Goal: Transaction & Acquisition: Purchase product/service

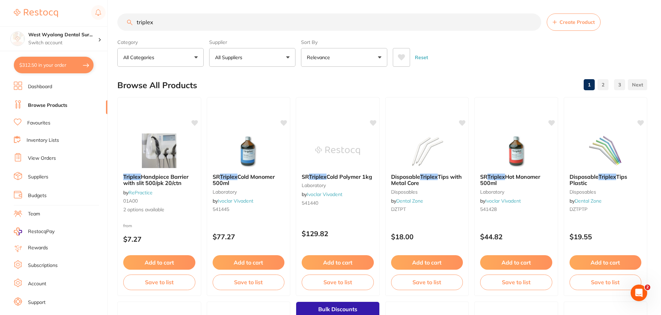
drag, startPoint x: 0, startPoint y: 0, endPoint x: 114, endPoint y: 24, distance: 116.4
click at [114, 24] on div "$312.50 West Wyalong Dental Sur... Switch account West Wyalong [MEDICAL_DATA] (…" at bounding box center [330, 157] width 661 height 315
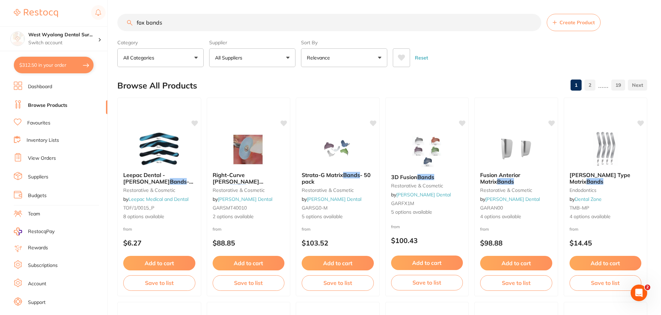
drag, startPoint x: 171, startPoint y: 20, endPoint x: 114, endPoint y: 25, distance: 57.5
click at [114, 25] on div "$312.50 West Wyalong Dental Sur... Switch account West Wyalong [MEDICAL_DATA] (…" at bounding box center [330, 157] width 661 height 315
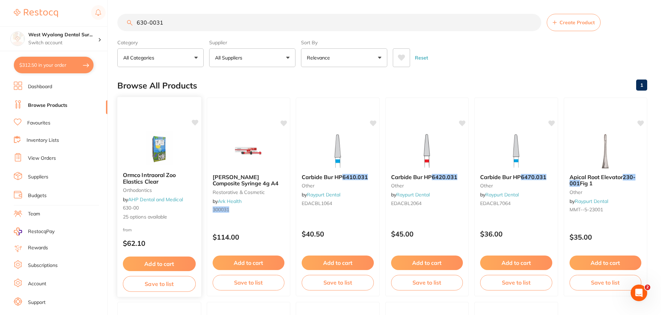
type input "630-0031"
click at [159, 219] on span "25 options available" at bounding box center [159, 216] width 73 height 7
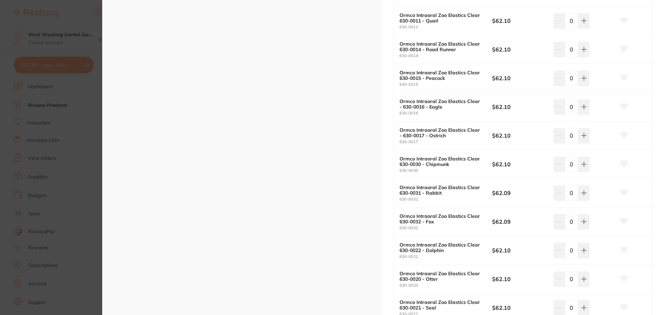
scroll to position [242, 0]
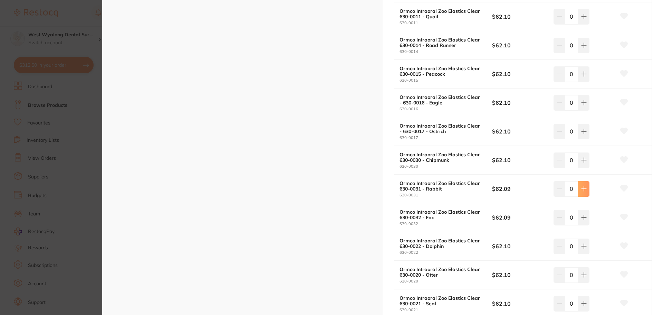
click at [581, 187] on icon at bounding box center [584, 189] width 6 height 6
type input "1"
click at [625, 187] on icon at bounding box center [624, 188] width 7 height 6
click at [624, 218] on icon at bounding box center [624, 217] width 7 height 6
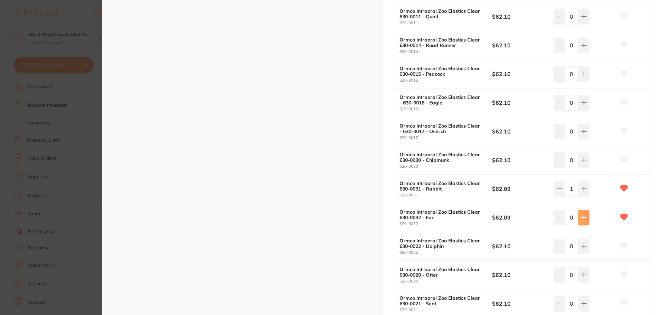
click at [583, 220] on icon at bounding box center [584, 217] width 6 height 6
type input "1"
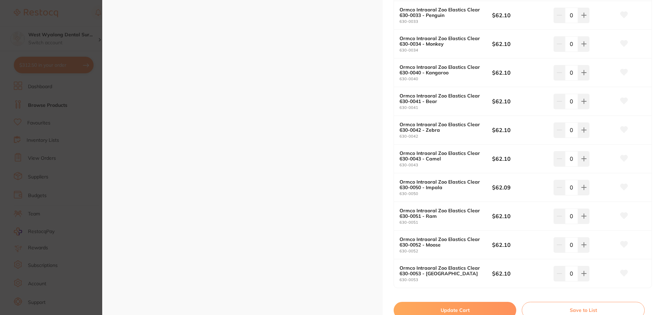
scroll to position [760, 0]
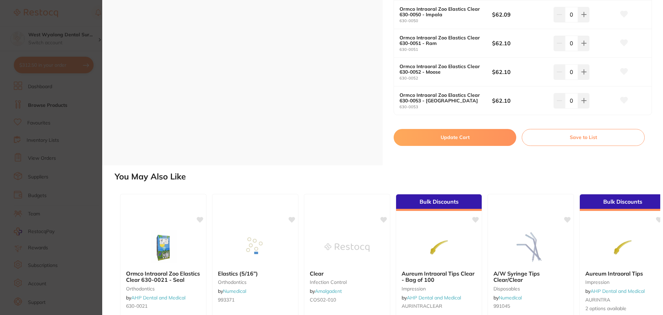
click at [460, 141] on button "Update Cart" at bounding box center [455, 137] width 123 height 17
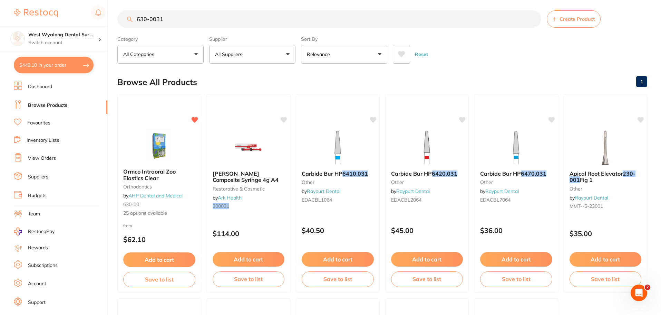
click at [63, 71] on button "$449.10 in your order" at bounding box center [54, 65] width 80 height 17
checkbox input "true"
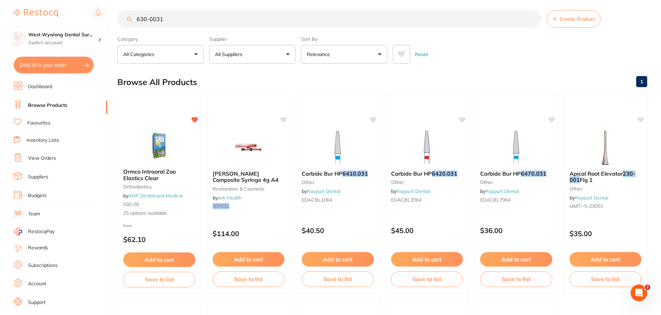
checkbox input "true"
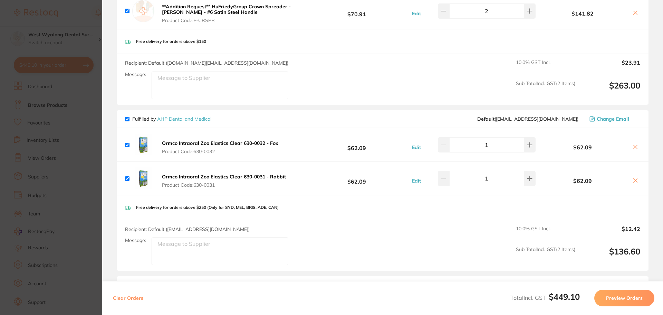
scroll to position [0, 0]
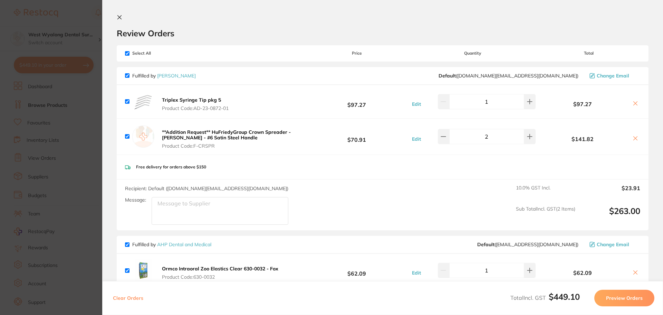
click at [118, 15] on section "Review Orders Your orders are being processed and we will notify you once we ha…" at bounding box center [382, 157] width 561 height 315
click at [118, 16] on icon at bounding box center [120, 18] width 4 height 4
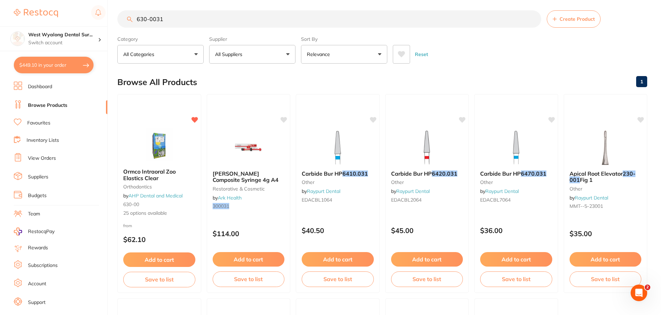
scroll to position [0, 0]
drag, startPoint x: 170, startPoint y: 22, endPoint x: 87, endPoint y: 23, distance: 82.6
click at [87, 23] on div "$449.10 West Wyalong Dental Sur... Switch account West Wyalong [MEDICAL_DATA] (…" at bounding box center [330, 154] width 661 height 315
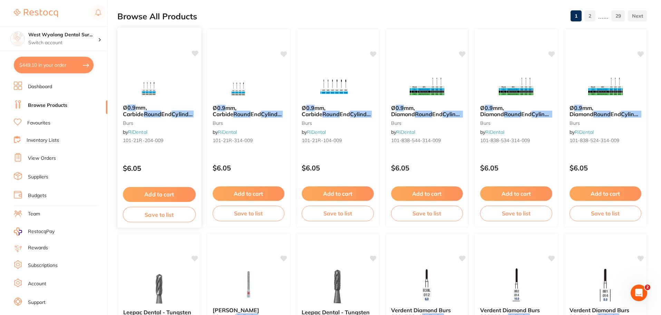
scroll to position [138, 0]
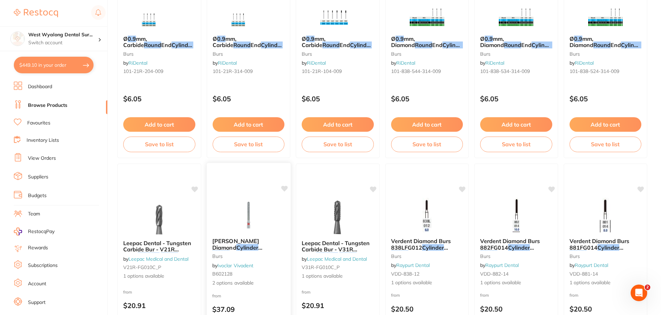
type input "0.9 crown round cylinder"
click at [229, 240] on span "[PERSON_NAME] Diamond" at bounding box center [236, 243] width 47 height 13
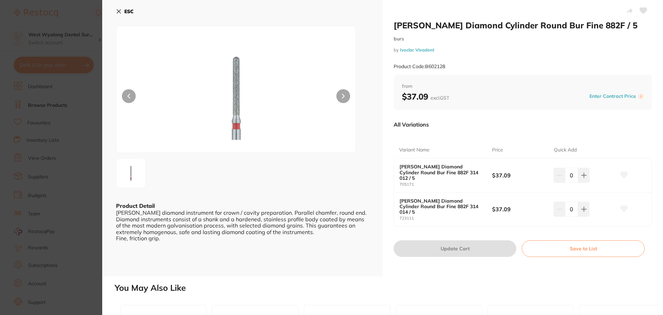
click at [116, 9] on icon at bounding box center [119, 12] width 6 height 6
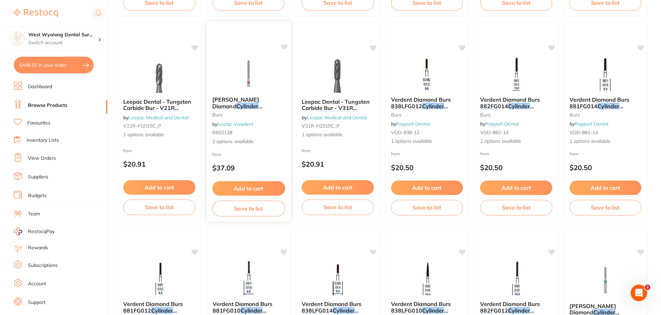
scroll to position [345, 0]
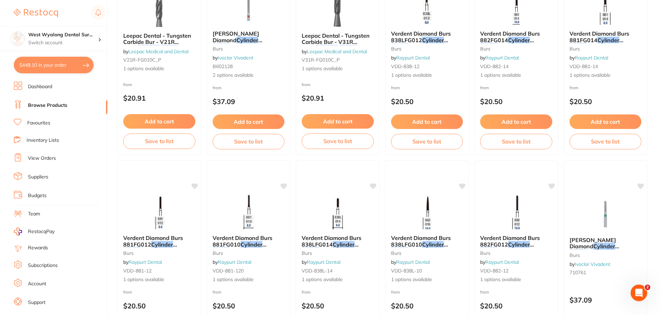
drag, startPoint x: 145, startPoint y: 241, endPoint x: 180, endPoint y: 256, distance: 37.5
click at [145, 241] on span "Verdent Diamond Burs 881FG012" at bounding box center [153, 240] width 60 height 13
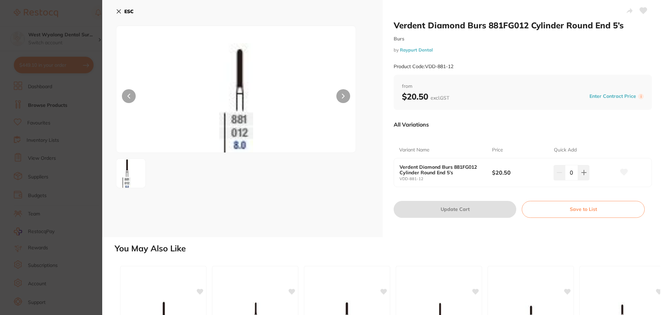
click at [118, 13] on icon at bounding box center [119, 12] width 6 height 6
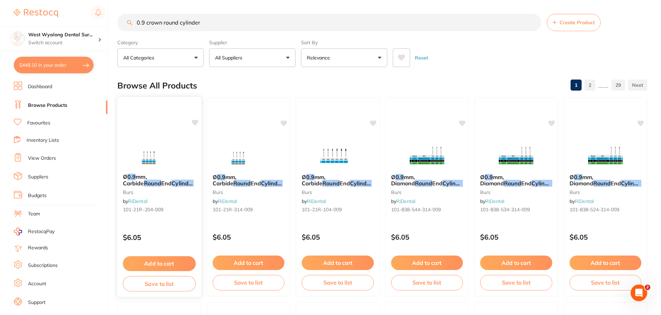
click at [150, 161] on img at bounding box center [159, 150] width 45 height 35
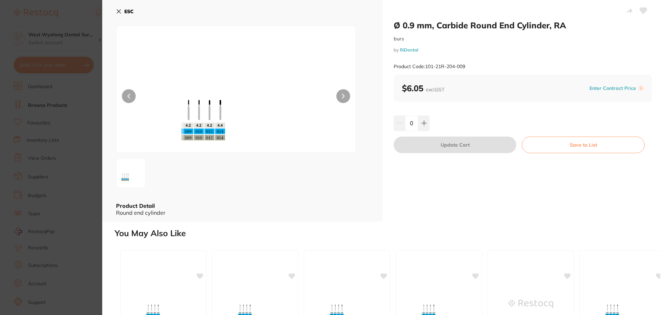
click at [119, 12] on icon at bounding box center [119, 12] width 4 height 4
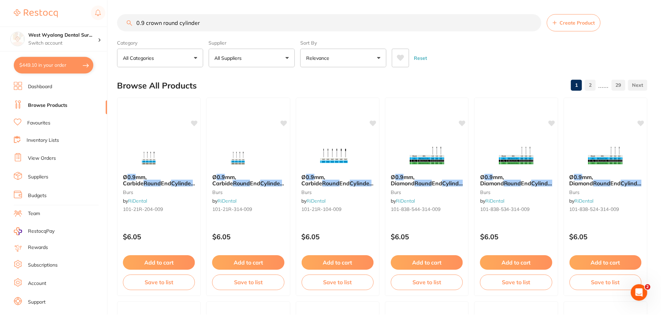
scroll to position [2, 0]
